Goal: Task Accomplishment & Management: Use online tool/utility

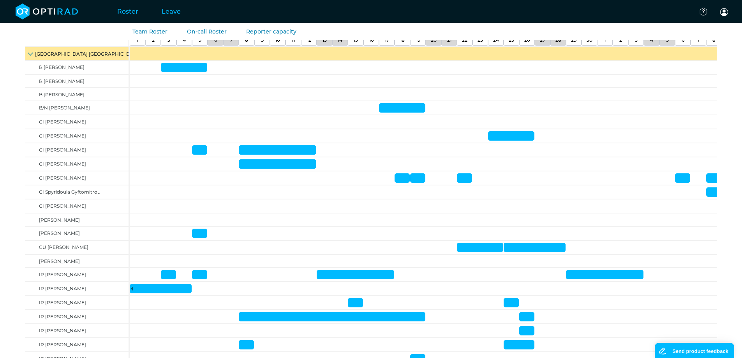
click at [125, 12] on link "Roster" at bounding box center [128, 11] width 44 height 31
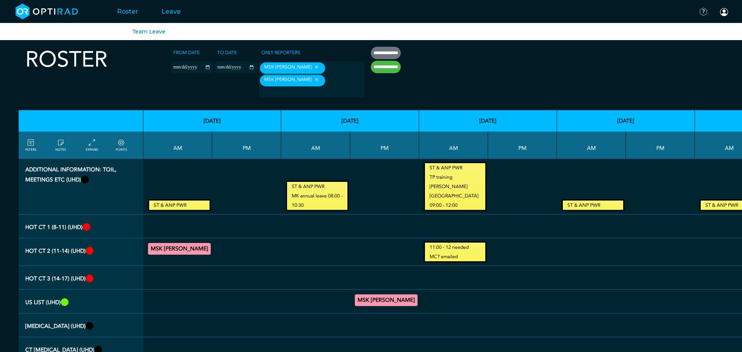
click at [165, 10] on link "Leave" at bounding box center [171, 11] width 42 height 31
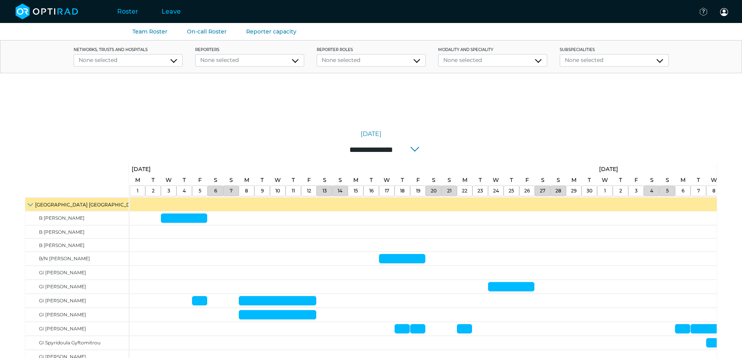
click at [128, 12] on link "Roster" at bounding box center [128, 11] width 44 height 31
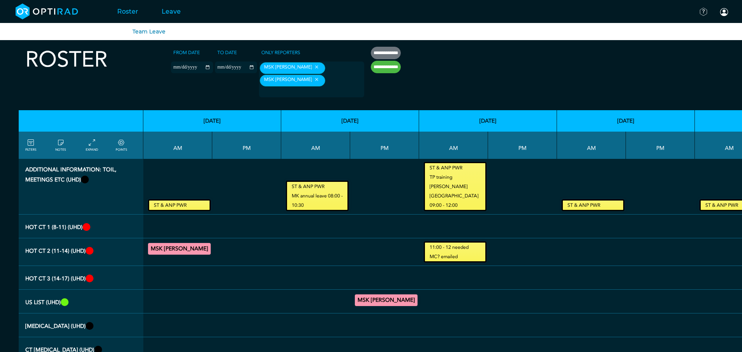
click at [170, 9] on link "Leave" at bounding box center [171, 11] width 42 height 31
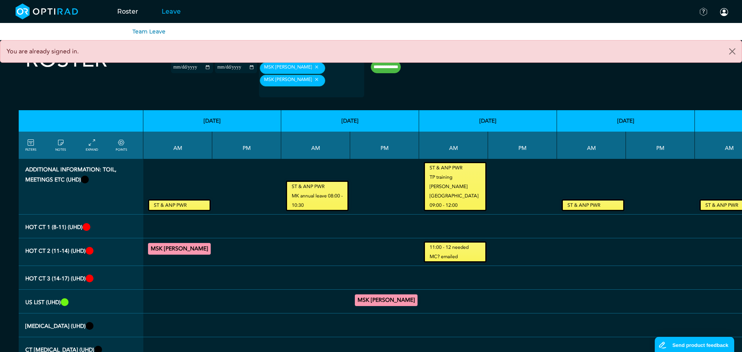
click at [168, 11] on link "Leave" at bounding box center [171, 11] width 42 height 31
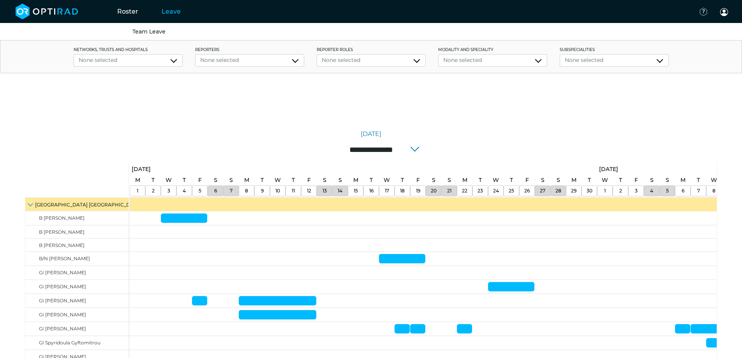
click at [412, 150] on input "**********" at bounding box center [371, 149] width 125 height 16
click at [369, 133] on link "[DATE]" at bounding box center [371, 133] width 21 height 9
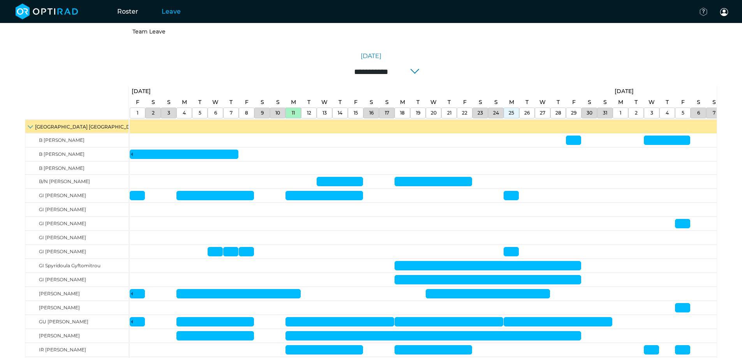
click at [742, 280] on html "Roster Team Roster On-call Roster Reporter capacity Leave Team Leave Documentat…" at bounding box center [371, 101] width 742 height 358
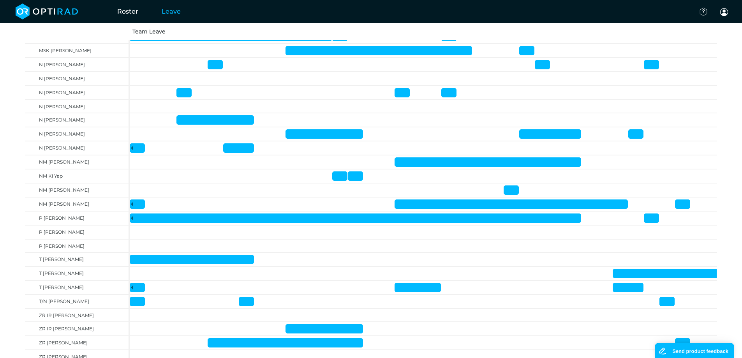
scroll to position [565, 0]
